Goal: Navigation & Orientation: Find specific page/section

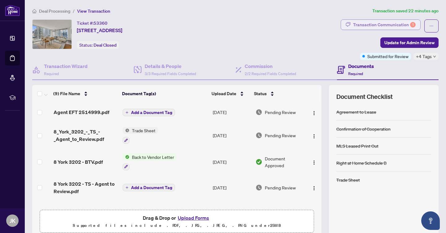
click at [374, 24] on div "Transaction Communication 1" at bounding box center [384, 25] width 63 height 10
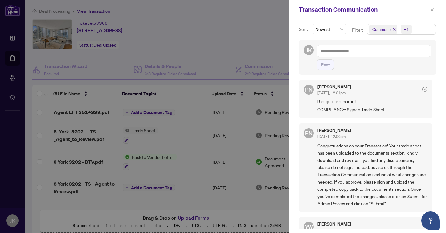
scroll to position [4, 0]
click at [225, 38] on div at bounding box center [223, 116] width 446 height 233
click at [241, 10] on div at bounding box center [223, 116] width 446 height 233
click at [435, 8] on button "button" at bounding box center [432, 9] width 8 height 7
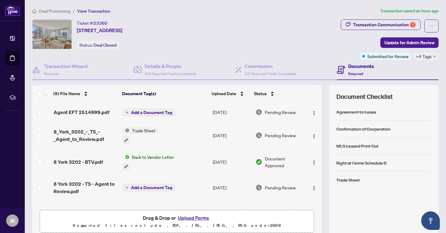
click at [279, 43] on div "Ticket #: 53360 [STREET_ADDRESS] Status: Deal Closed" at bounding box center [185, 34] width 306 height 30
